Goal: Use online tool/utility: Utilize a website feature to perform a specific function

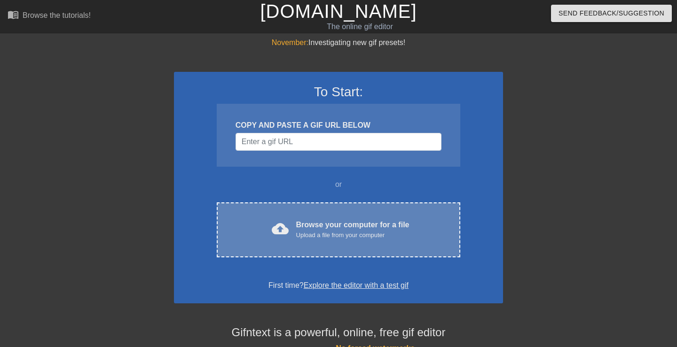
click at [286, 240] on div "cloud_upload" at bounding box center [278, 230] width 21 height 20
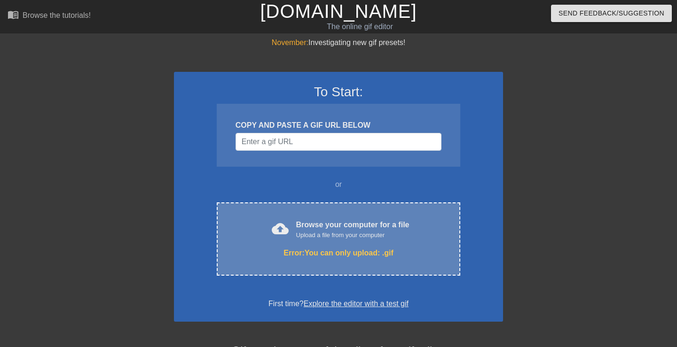
click at [308, 215] on div "cloud_upload Browse your computer for a file Upload a file from your computer E…" at bounding box center [338, 239] width 243 height 73
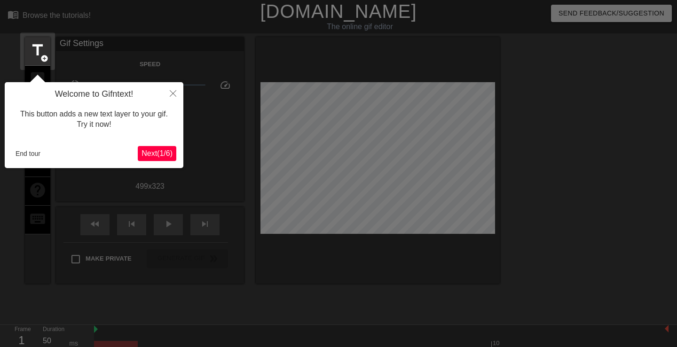
scroll to position [23, 0]
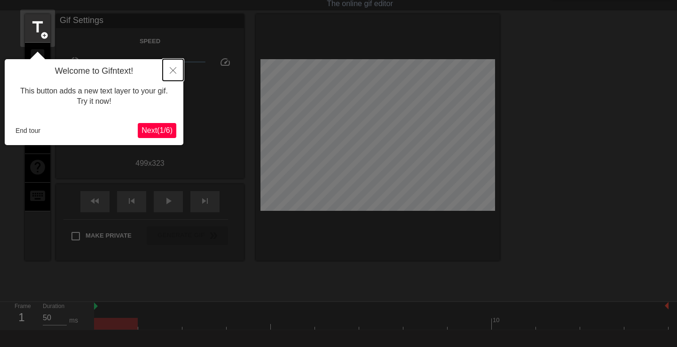
click at [171, 78] on button "Close" at bounding box center [173, 70] width 21 height 22
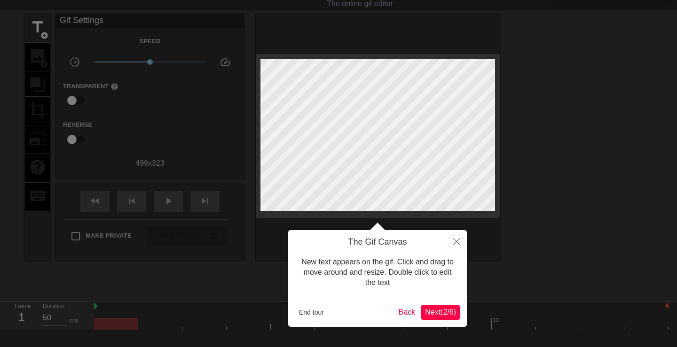
scroll to position [0, 0]
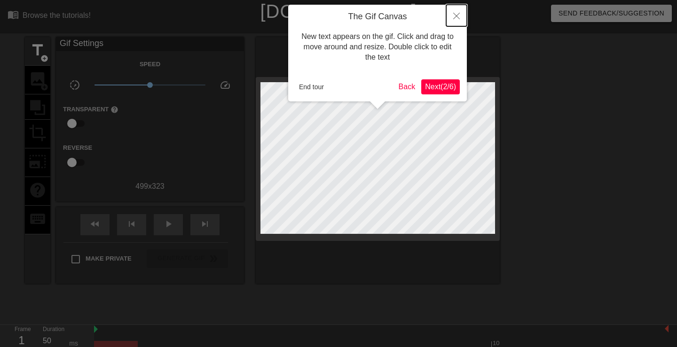
click at [455, 16] on icon "Close" at bounding box center [456, 16] width 7 height 7
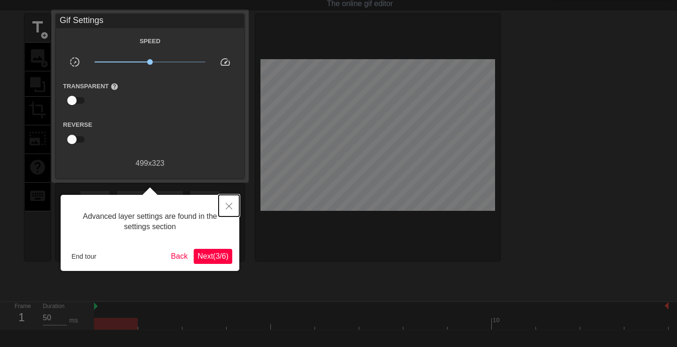
click at [227, 210] on icon "Close" at bounding box center [229, 206] width 7 height 7
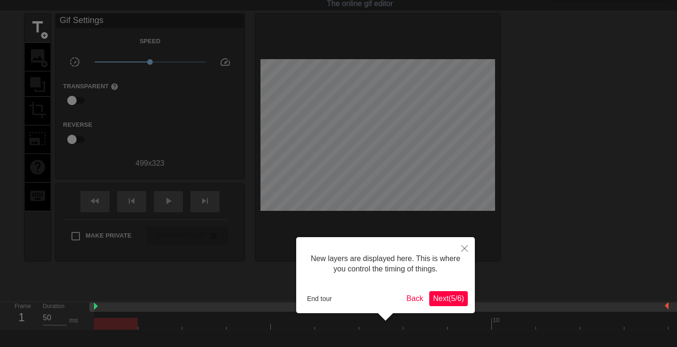
scroll to position [8, 0]
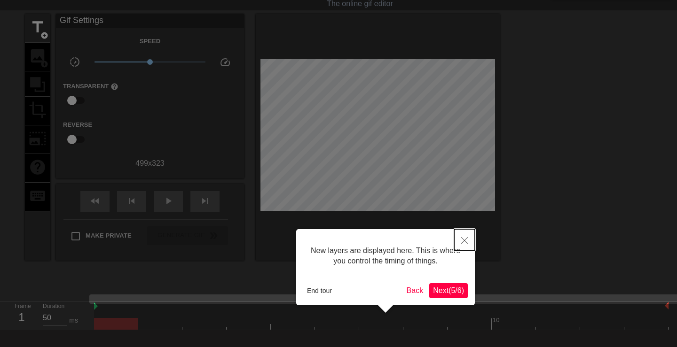
click at [465, 236] on button "Close" at bounding box center [464, 240] width 21 height 22
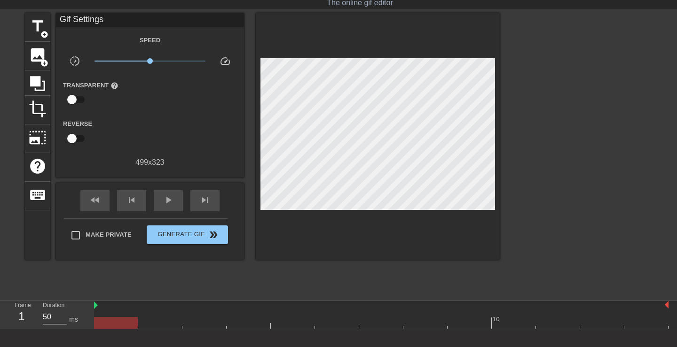
scroll to position [24, 0]
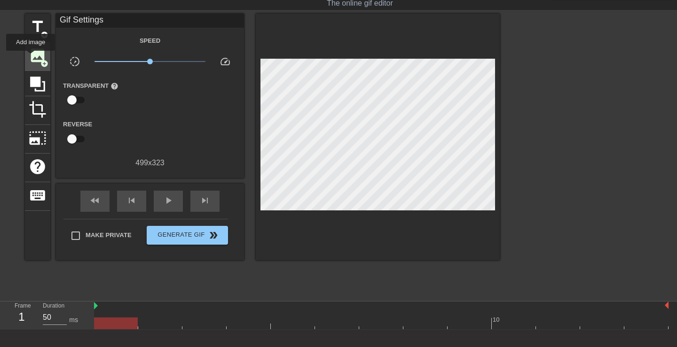
click at [31, 56] on span "image" at bounding box center [38, 56] width 18 height 18
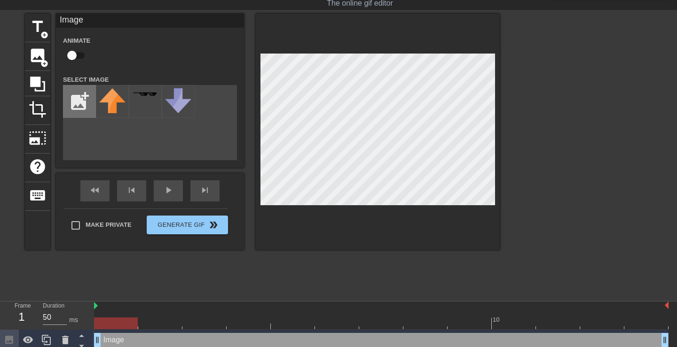
click at [92, 109] on input "file" at bounding box center [79, 102] width 32 height 32
type input "C:\fakepath\0.jpg"
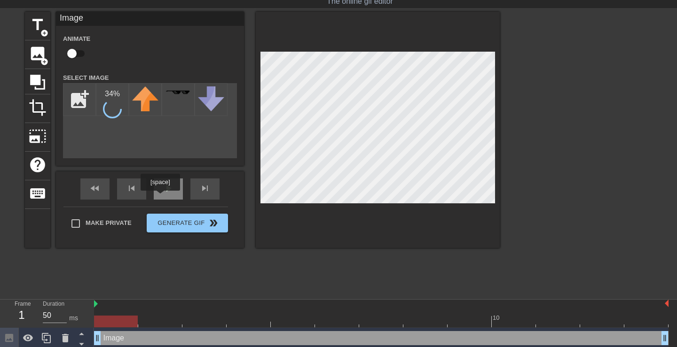
scroll to position [29, 0]
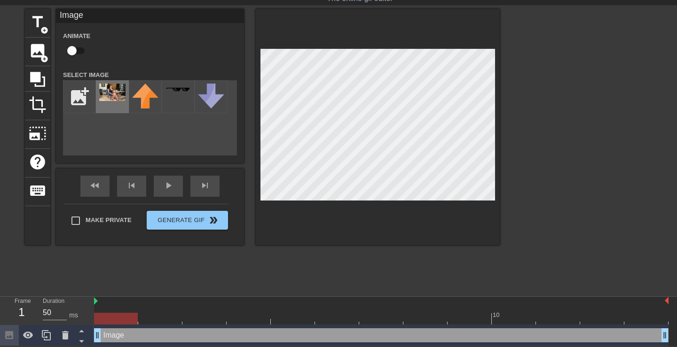
click at [112, 104] on div at bounding box center [112, 96] width 33 height 33
click at [110, 317] on div at bounding box center [116, 319] width 44 height 12
drag, startPoint x: 97, startPoint y: 335, endPoint x: 108, endPoint y: 332, distance: 11.8
click at [108, 332] on div "Image drag_handle drag_handle" at bounding box center [381, 336] width 574 height 14
drag, startPoint x: 135, startPoint y: 320, endPoint x: 268, endPoint y: 310, distance: 133.4
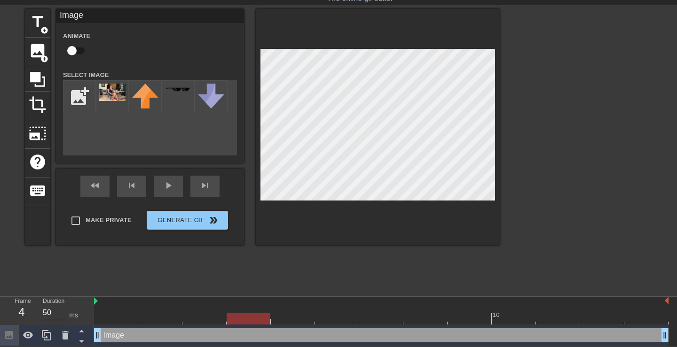
click at [268, 310] on div "10" at bounding box center [381, 311] width 574 height 28
drag, startPoint x: 148, startPoint y: 334, endPoint x: 149, endPoint y: 312, distance: 22.6
click at [149, 312] on div "10 Image drag_handle drag_handle" at bounding box center [385, 321] width 583 height 49
drag, startPoint x: 141, startPoint y: 337, endPoint x: 111, endPoint y: 338, distance: 29.6
click at [159, 335] on div "Image drag_handle drag_handle" at bounding box center [381, 336] width 574 height 14
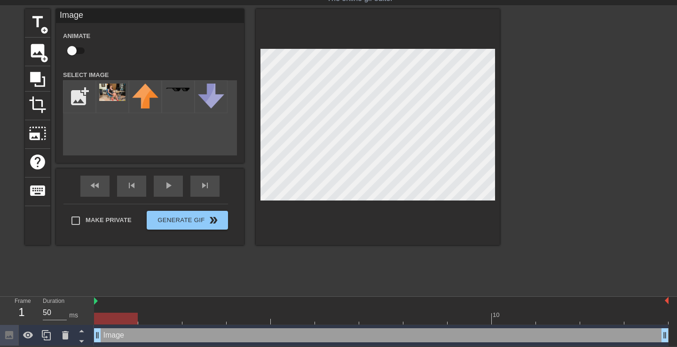
drag, startPoint x: 98, startPoint y: 338, endPoint x: 0, endPoint y: 322, distance: 99.5
click at [0, 322] on div "Frame 1 Duration 50 ms 10 Image drag_handle drag_handle" at bounding box center [338, 321] width 677 height 49
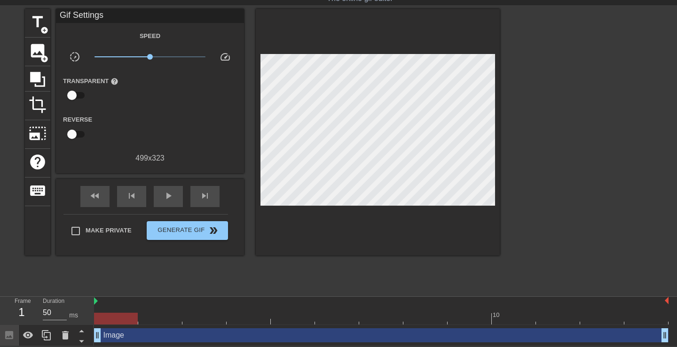
click at [264, 276] on div "title add_circle image add_circle crop photo_size_select_large help keyboard Gi…" at bounding box center [262, 150] width 475 height 282
click at [171, 297] on div at bounding box center [381, 301] width 574 height 9
click at [140, 337] on div "Image drag_handle drag_handle" at bounding box center [381, 336] width 574 height 14
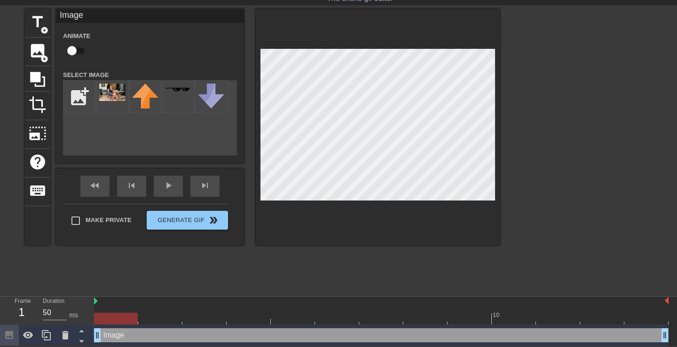
click at [121, 314] on div at bounding box center [116, 319] width 44 height 12
click at [305, 265] on div "title add_circle image add_circle crop photo_size_select_large help keyboard Im…" at bounding box center [262, 150] width 475 height 282
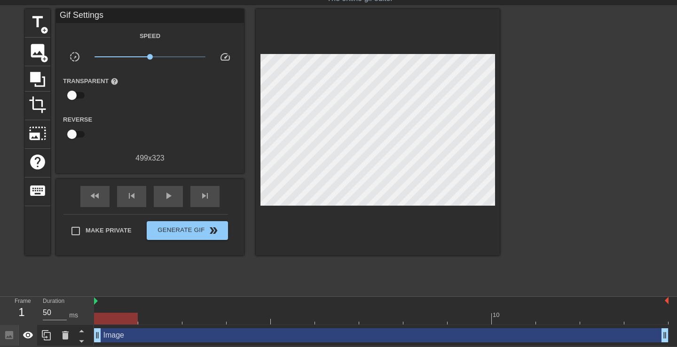
click at [31, 336] on icon at bounding box center [28, 335] width 10 height 7
click at [31, 336] on icon at bounding box center [28, 335] width 10 height 9
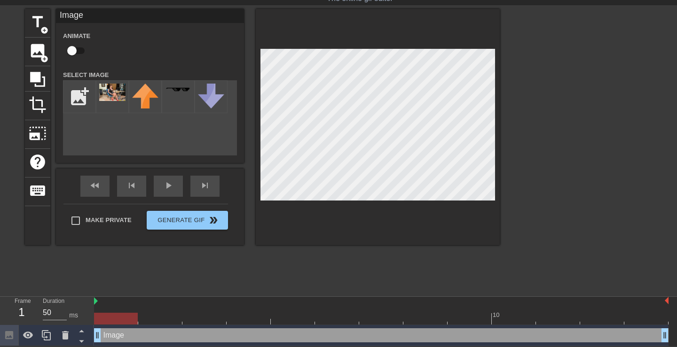
click at [113, 336] on div "Image drag_handle drag_handle" at bounding box center [381, 336] width 574 height 14
click at [59, 337] on div at bounding box center [65, 335] width 19 height 21
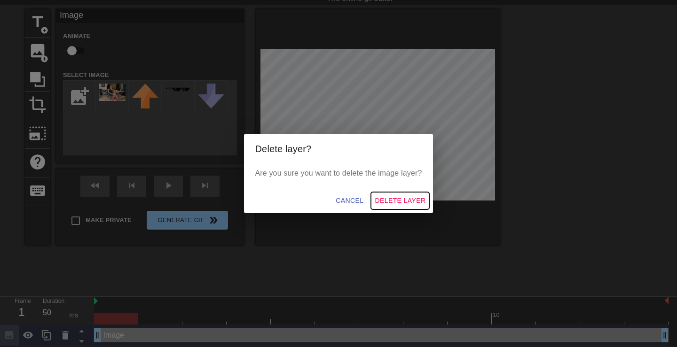
click at [394, 204] on span "Delete Layer" at bounding box center [400, 201] width 51 height 12
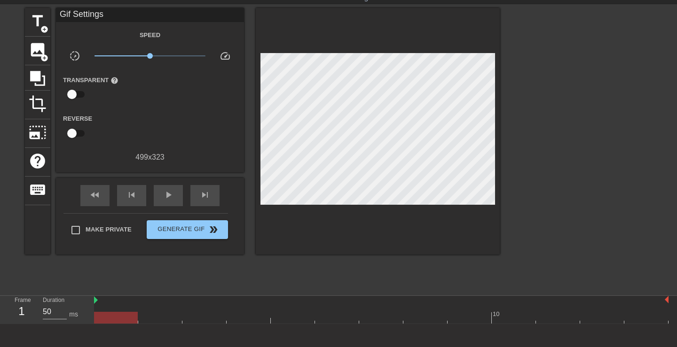
drag, startPoint x: 110, startPoint y: 317, endPoint x: 0, endPoint y: 351, distance: 115.4
click at [300, 77] on div "title add_circle image add_circle crop photo_size_select_large help keyboard Gi…" at bounding box center [262, 131] width 475 height 247
drag, startPoint x: 121, startPoint y: 323, endPoint x: 0, endPoint y: 307, distance: 122.3
click at [0, 307] on div "Frame 1 Duration 50 ms 10" at bounding box center [338, 310] width 677 height 28
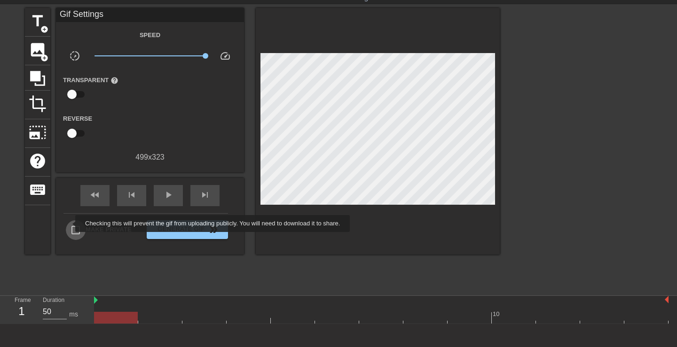
drag, startPoint x: 69, startPoint y: 224, endPoint x: 74, endPoint y: 224, distance: 4.7
click at [70, 224] on input "Make Private" at bounding box center [76, 230] width 20 height 20
checkbox input "true"
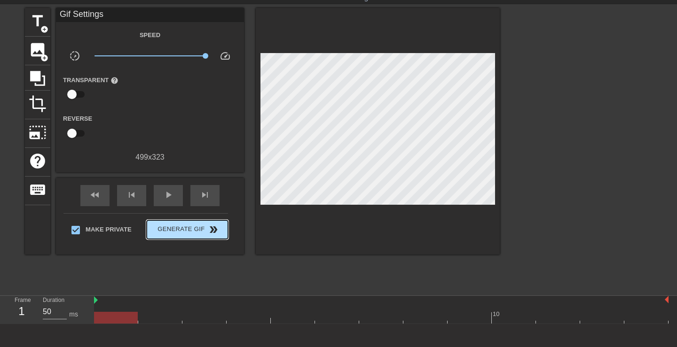
click at [185, 234] on span "Generate Gif double_arrow" at bounding box center [187, 229] width 74 height 11
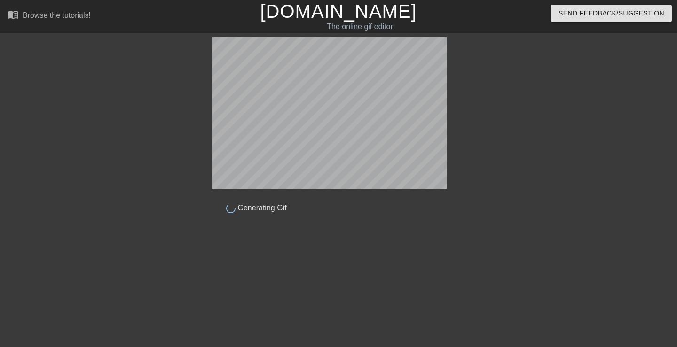
scroll to position [0, 0]
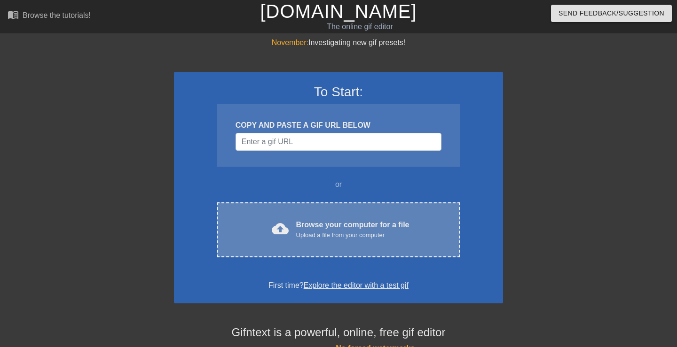
click at [372, 220] on div "Browse your computer for a file Upload a file from your computer" at bounding box center [352, 230] width 113 height 21
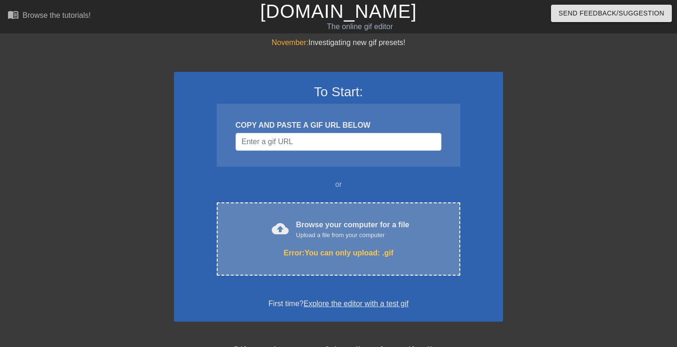
click at [277, 214] on div "cloud_upload Browse your computer for a file Upload a file from your computer E…" at bounding box center [338, 239] width 243 height 73
click at [337, 255] on div "Error: You can only upload: .gif" at bounding box center [338, 253] width 204 height 11
click at [314, 228] on div "Browse your computer for a file Upload a file from your computer" at bounding box center [352, 230] width 113 height 21
click at [275, 230] on span "cloud_upload" at bounding box center [280, 228] width 17 height 17
click at [299, 222] on div "Browse your computer for a file Upload a file from your computer" at bounding box center [352, 230] width 113 height 21
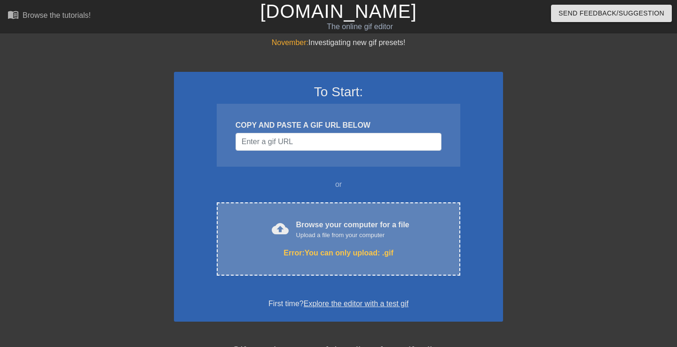
click at [305, 218] on div "cloud_upload Browse your computer for a file Upload a file from your computer E…" at bounding box center [338, 239] width 243 height 73
click at [301, 227] on div "Browse your computer for a file Upload a file from your computer" at bounding box center [352, 230] width 113 height 21
click at [312, 219] on div "cloud_upload Browse your computer for a file Upload a file from your computer E…" at bounding box center [338, 239] width 243 height 73
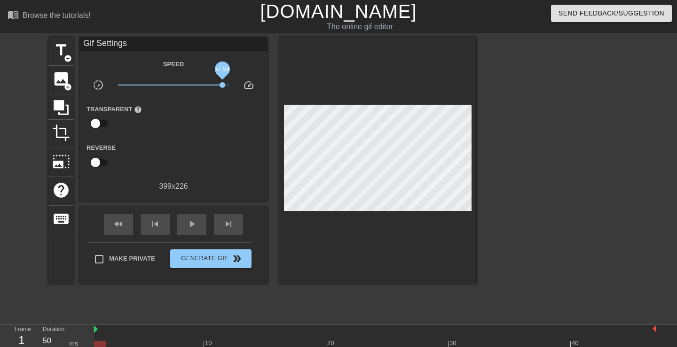
click at [427, 129] on div "title add_circle image add_circle crop photo_size_select_large help keyboard Gi…" at bounding box center [262, 160] width 428 height 247
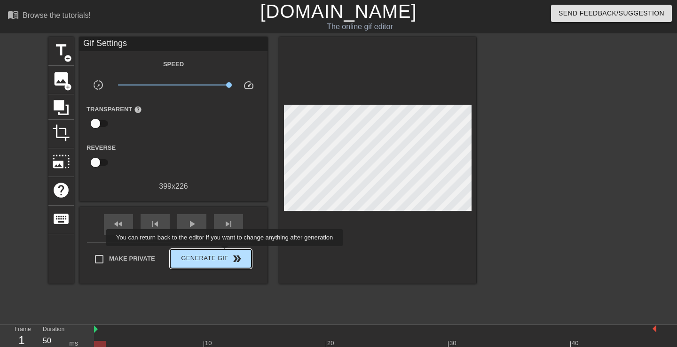
click at [211, 256] on span "Generate Gif double_arrow" at bounding box center [211, 258] width 74 height 11
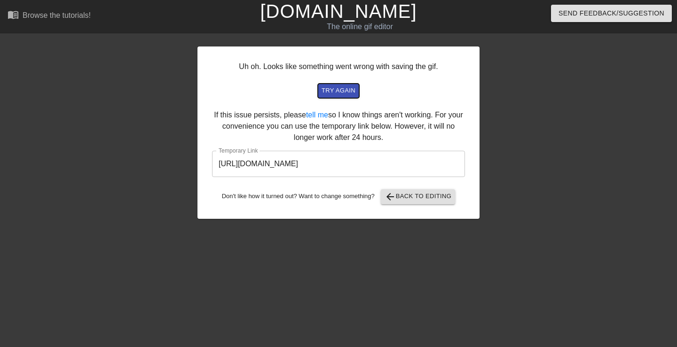
click at [353, 90] on span "try again" at bounding box center [338, 91] width 34 height 11
click at [412, 201] on span "arrow_back Back to Editing" at bounding box center [417, 196] width 67 height 11
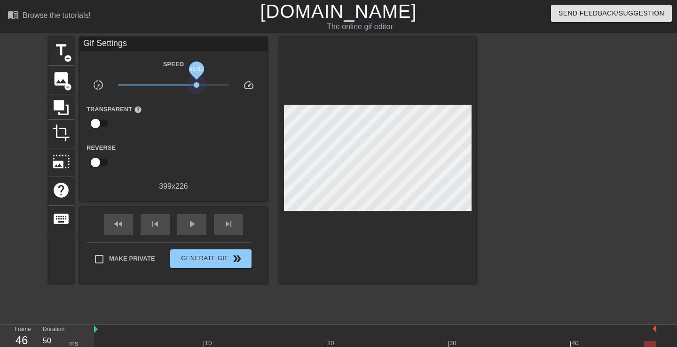
drag, startPoint x: 218, startPoint y: 80, endPoint x: 188, endPoint y: 88, distance: 31.1
click at [188, 88] on span "x2.60" at bounding box center [173, 84] width 111 height 11
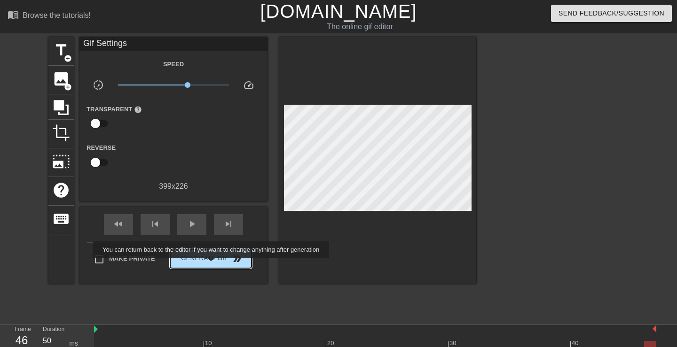
click at [212, 265] on button "Generate Gif double_arrow" at bounding box center [210, 259] width 81 height 19
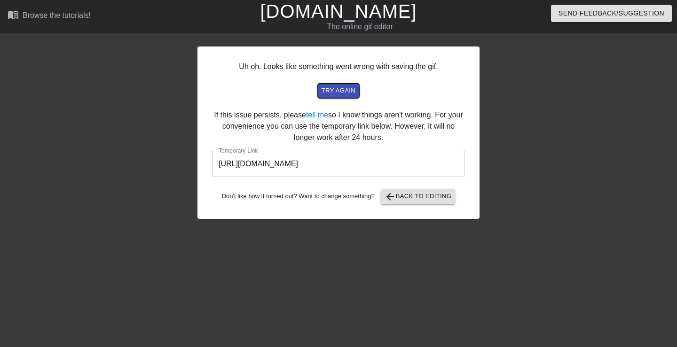
click at [338, 89] on span "try again" at bounding box center [338, 91] width 34 height 11
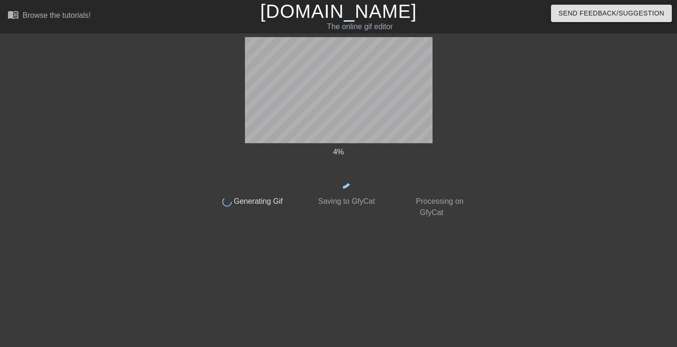
click at [370, 194] on div "done Saving to GfyCat" at bounding box center [338, 204] width 93 height 29
